Goal: Task Accomplishment & Management: Use online tool/utility

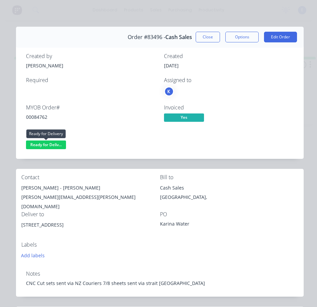
click at [60, 145] on span "Ready for Deliv..." at bounding box center [46, 144] width 40 height 8
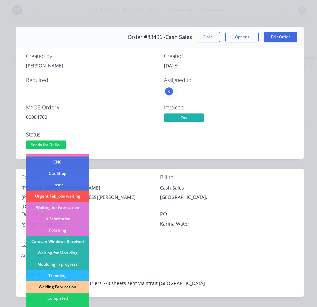
scroll to position [67, 0]
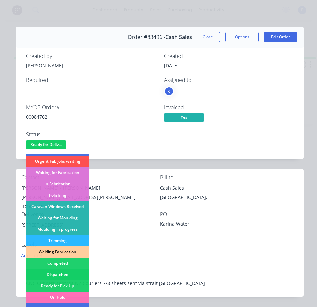
click at [70, 274] on div "Dispatched" at bounding box center [57, 274] width 63 height 11
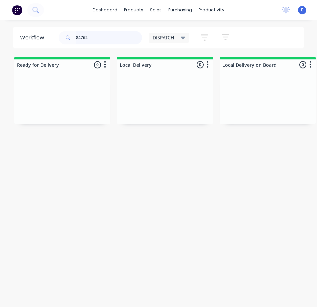
click at [97, 37] on input "84762" at bounding box center [109, 37] width 66 height 13
click at [97, 38] on input "84762" at bounding box center [109, 37] width 66 height 13
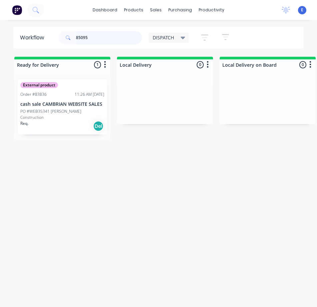
type input "85095"
click at [63, 122] on div "Req. Del" at bounding box center [62, 125] width 84 height 11
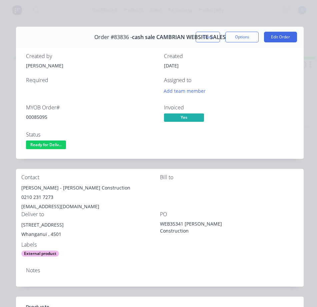
click at [37, 117] on div "00085095" at bounding box center [91, 116] width 130 height 7
copy div "00085095"
drag, startPoint x: 58, startPoint y: 188, endPoint x: 20, endPoint y: 190, distance: 37.7
click at [20, 190] on div "Contact [PERSON_NAME] - Mat [PERSON_NAME] Construction 0210 231 7273 [EMAIL_ADD…" at bounding box center [160, 215] width 288 height 93
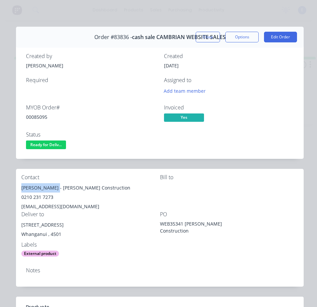
copy div "[PERSON_NAME]"
drag, startPoint x: 69, startPoint y: 189, endPoint x: 120, endPoint y: 189, distance: 51.0
click at [120, 189] on div "[PERSON_NAME] - [PERSON_NAME] Construction" at bounding box center [90, 187] width 139 height 9
drag, startPoint x: 95, startPoint y: 179, endPoint x: 96, endPoint y: 182, distance: 3.9
drag, startPoint x: 96, startPoint y: 182, endPoint x: 117, endPoint y: 192, distance: 22.7
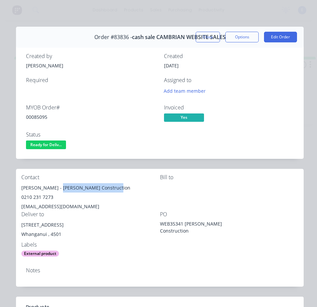
click at [117, 192] on div "[PERSON_NAME] - [PERSON_NAME] Construction" at bounding box center [90, 187] width 139 height 9
copy div "[PERSON_NAME] Construction"
click at [50, 196] on div "0210 231 7273" at bounding box center [90, 196] width 139 height 9
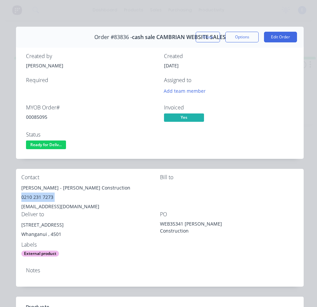
copy div "0210 231 7273"
click at [49, 204] on div "[EMAIL_ADDRESS][DOMAIN_NAME]" at bounding box center [90, 206] width 139 height 9
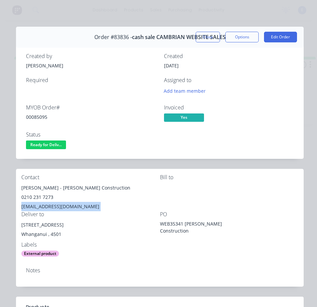
copy div "[EMAIL_ADDRESS][DOMAIN_NAME]"
drag, startPoint x: 63, startPoint y: 226, endPoint x: 23, endPoint y: 226, distance: 40.0
click at [21, 226] on div "Contact [PERSON_NAME] - Mat [PERSON_NAME] Construction 0210 231 7273 [EMAIL_ADD…" at bounding box center [160, 215] width 288 height 93
drag, startPoint x: 38, startPoint y: 232, endPoint x: 26, endPoint y: 229, distance: 12.0
click at [26, 229] on div "[STREET_ADDRESS]" at bounding box center [90, 224] width 139 height 9
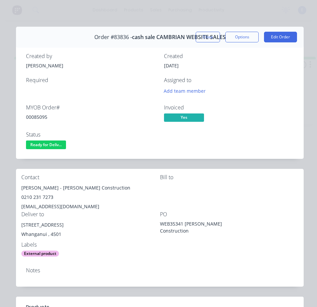
drag, startPoint x: 63, startPoint y: 226, endPoint x: 31, endPoint y: 228, distance: 31.7
click at [20, 225] on div "Contact [PERSON_NAME] - Mat [PERSON_NAME] Construction 0210 231 7273 [EMAIL_ADD…" at bounding box center [160, 215] width 288 height 93
copy div "[STREET_ADDRESS]"
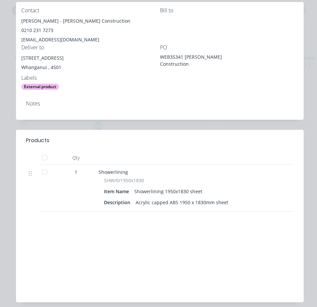
scroll to position [100, 0]
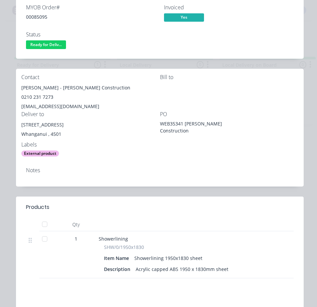
drag, startPoint x: 163, startPoint y: 165, endPoint x: 167, endPoint y: 164, distance: 4.1
click at [164, 164] on div "Notes" at bounding box center [160, 174] width 288 height 24
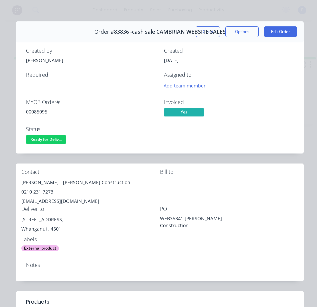
scroll to position [0, 0]
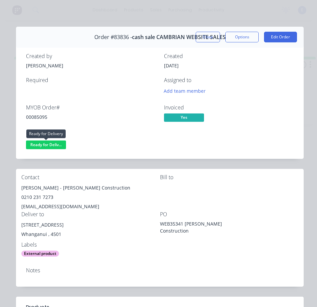
click at [38, 144] on span "Ready for Deliv..." at bounding box center [46, 144] width 40 height 8
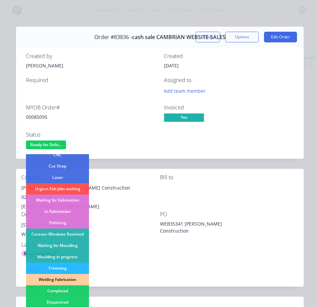
scroll to position [100, 0]
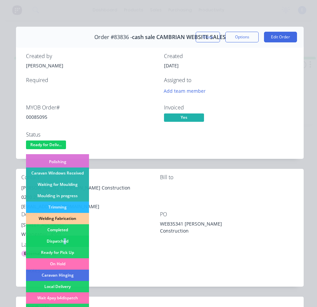
drag, startPoint x: 65, startPoint y: 240, endPoint x: 108, endPoint y: 234, distance: 43.1
click at [65, 241] on div "Dispatched" at bounding box center [57, 240] width 63 height 11
